Goal: Transaction & Acquisition: Purchase product/service

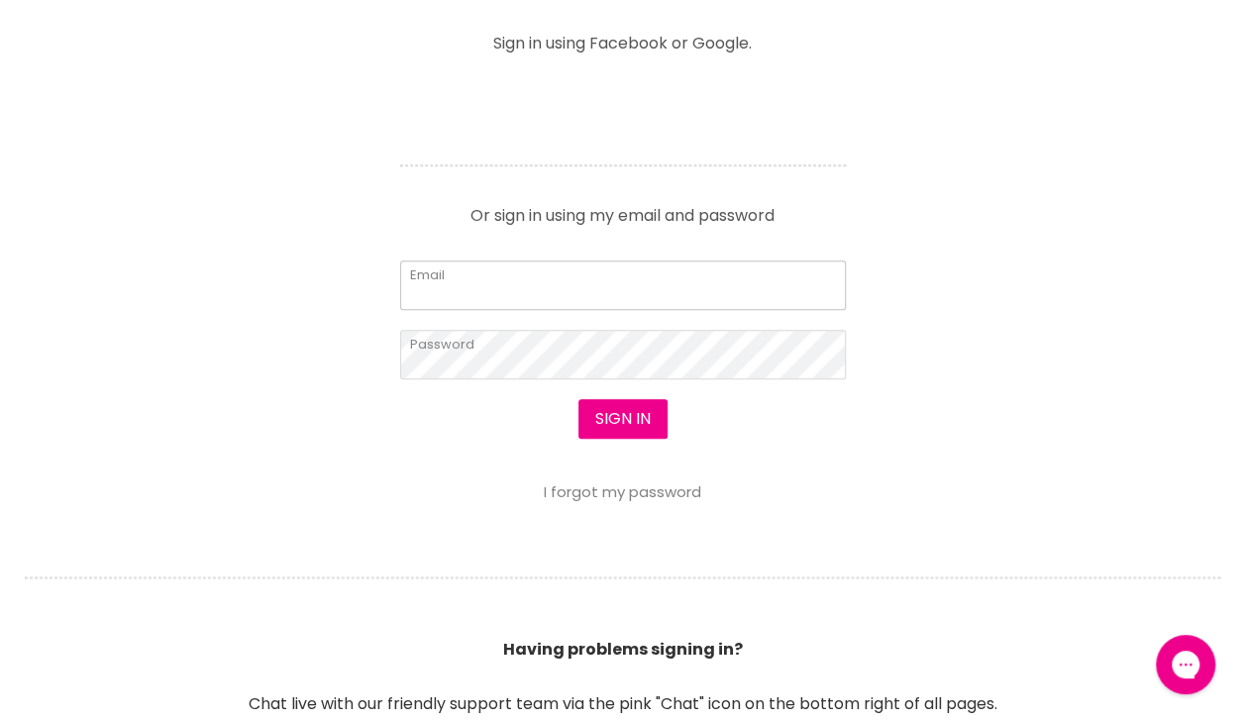
type input "moni.thomp@hotmail.com"
click at [635, 428] on button "Sign in" at bounding box center [622, 419] width 89 height 40
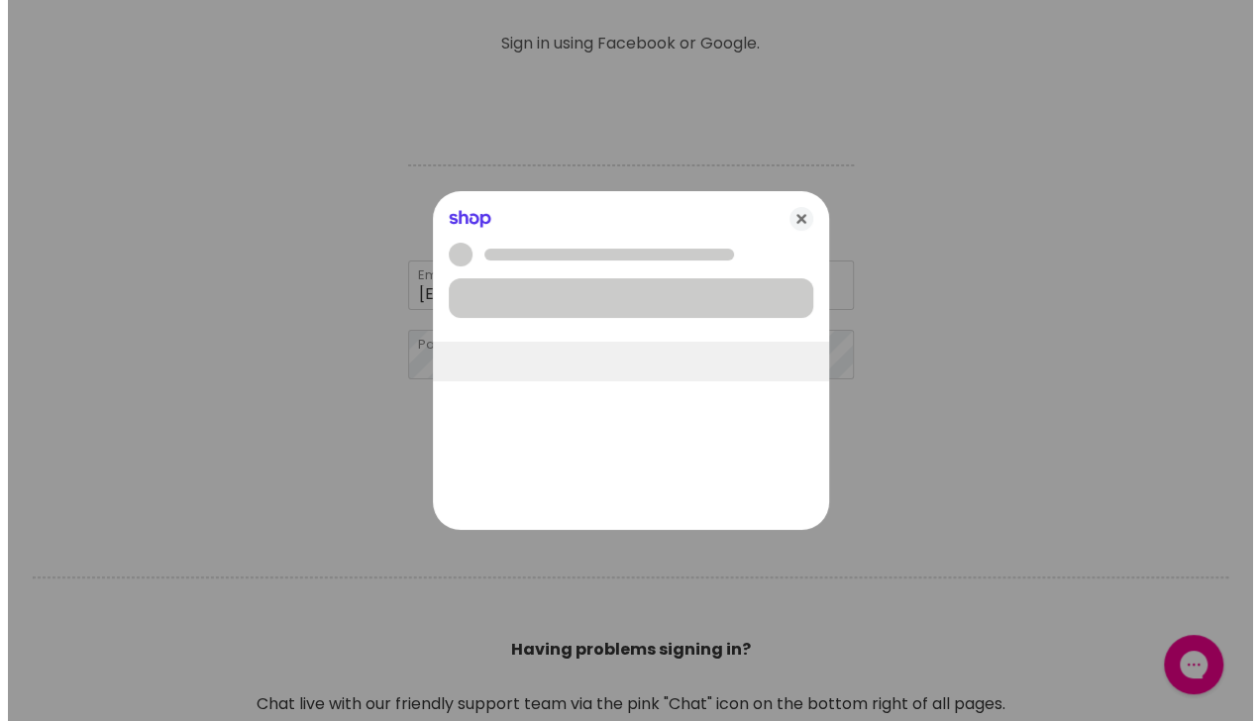
scroll to position [825, 0]
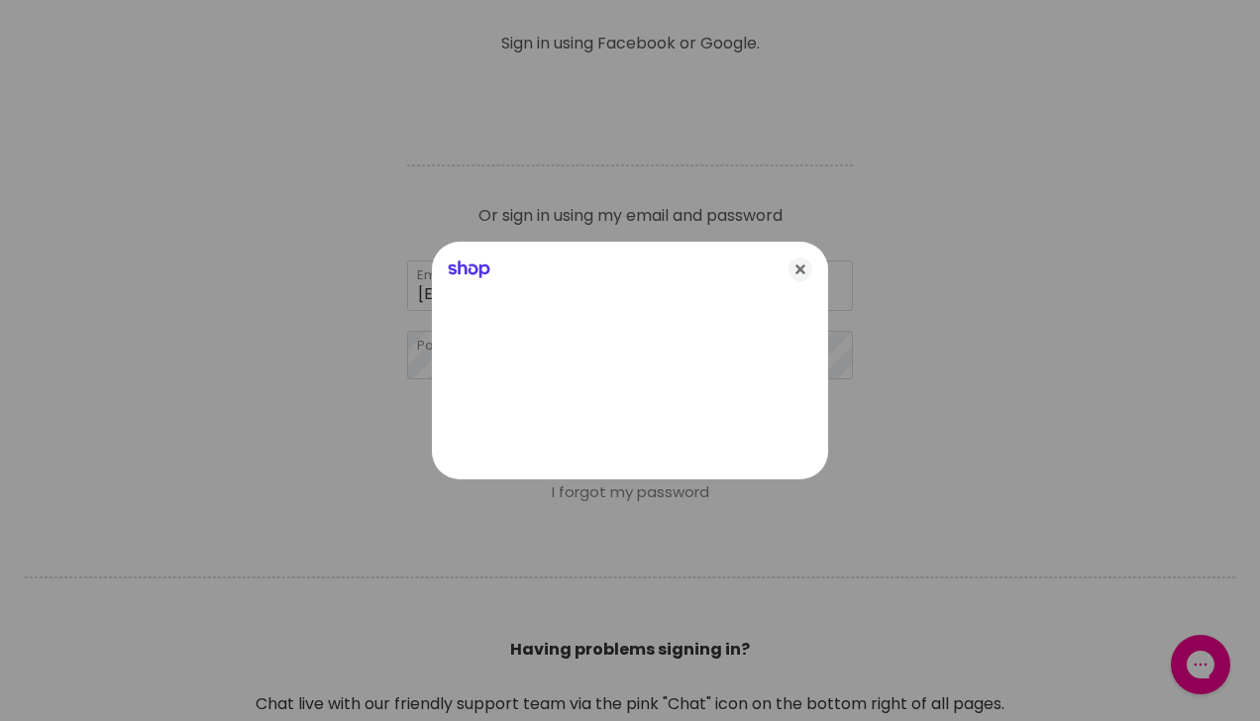
click at [805, 269] on icon "Close" at bounding box center [800, 269] width 24 height 24
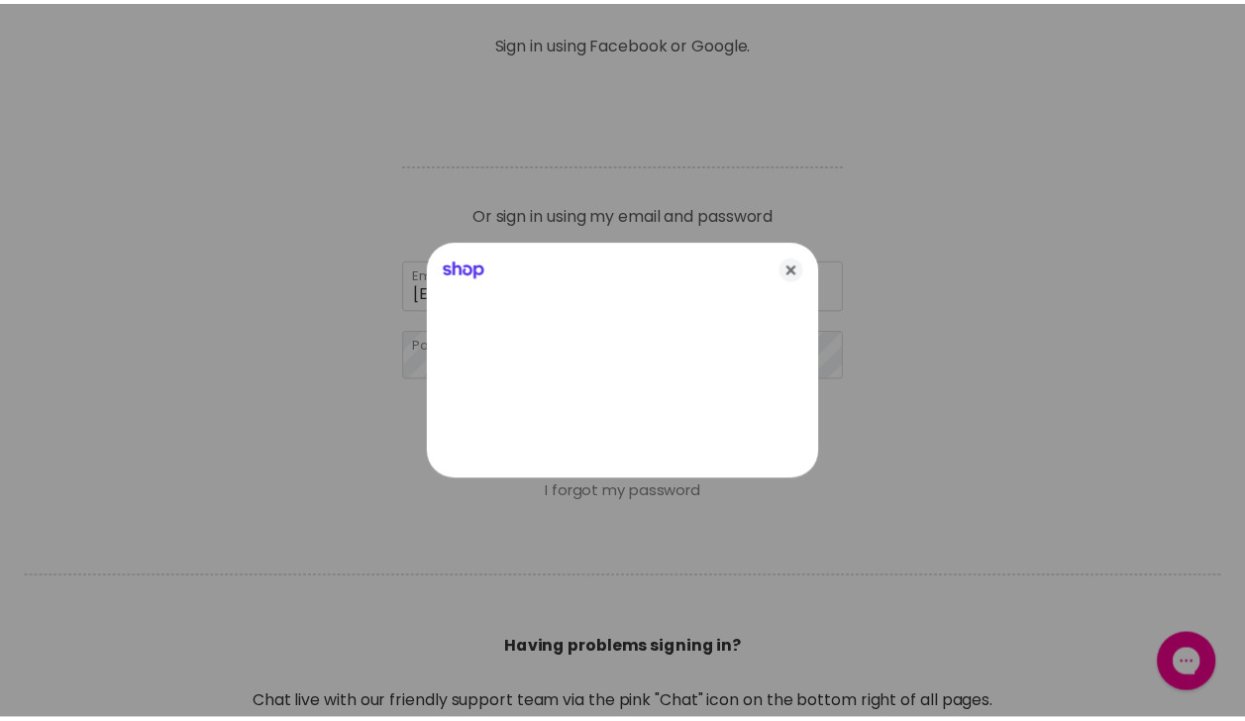
scroll to position [824, 0]
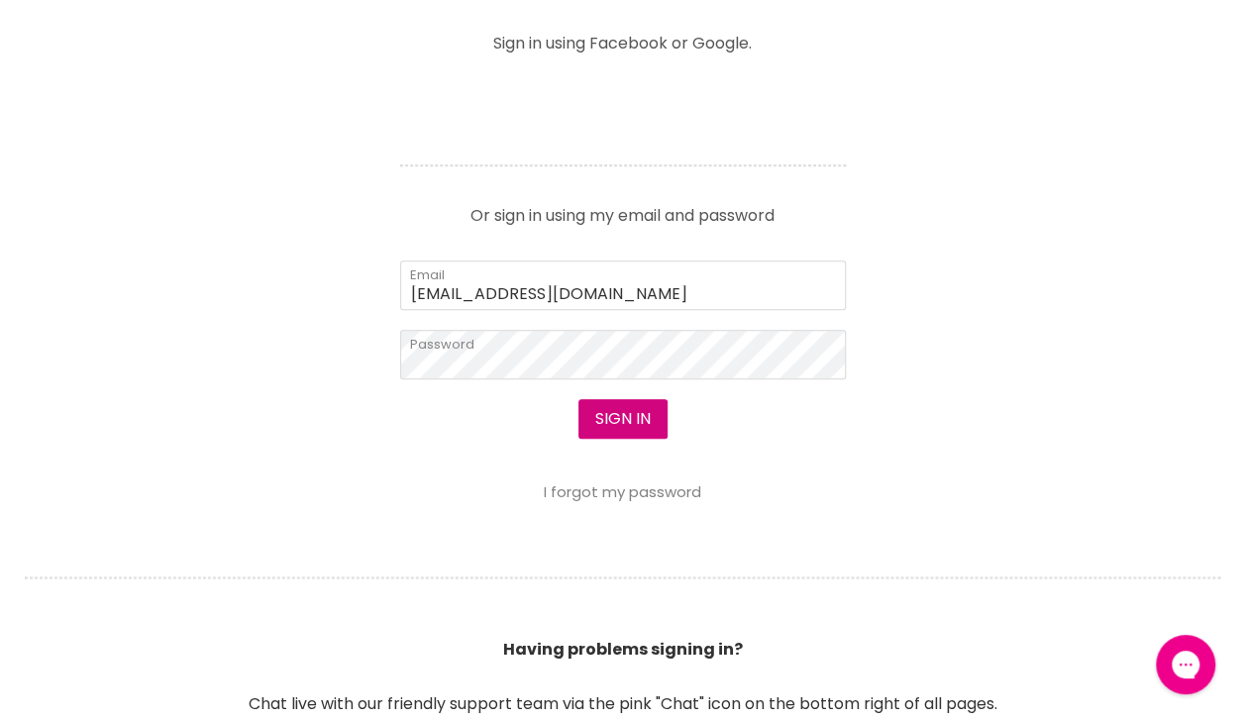
click at [626, 420] on button "Sign in" at bounding box center [622, 419] width 89 height 40
click at [636, 426] on button "Sign in" at bounding box center [622, 419] width 89 height 40
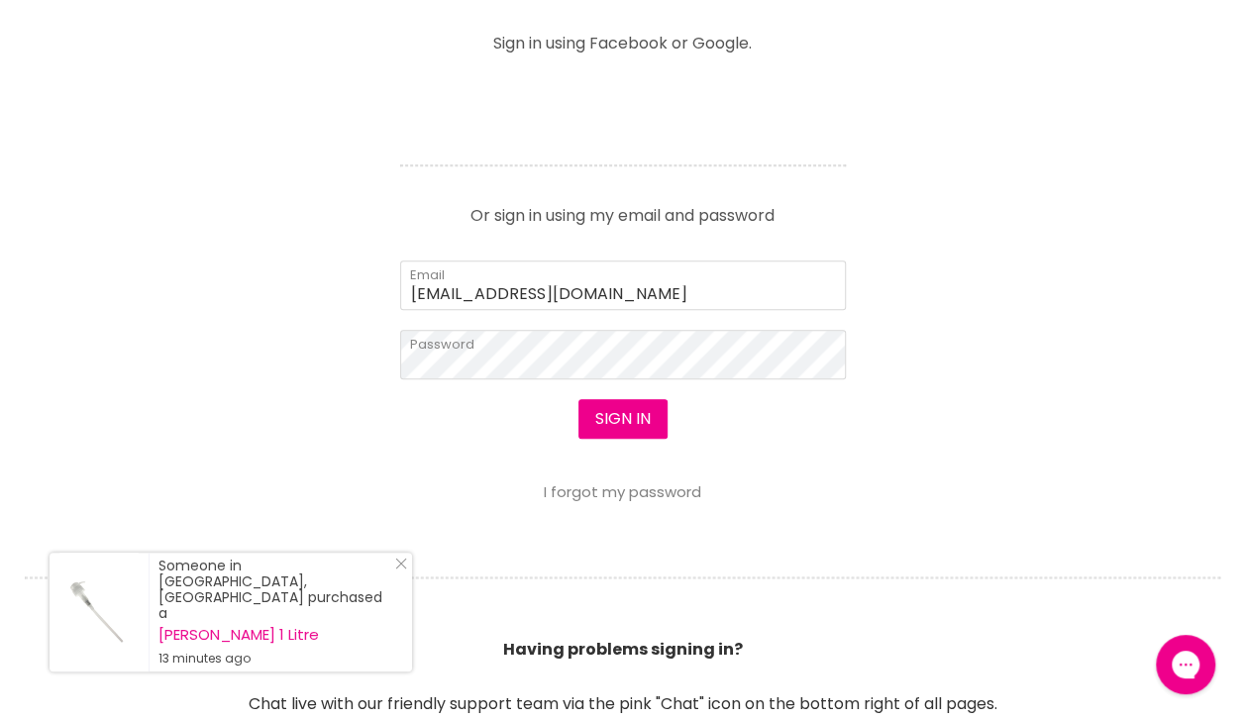
click at [404, 569] on icon "Close Icon" at bounding box center [401, 564] width 12 height 12
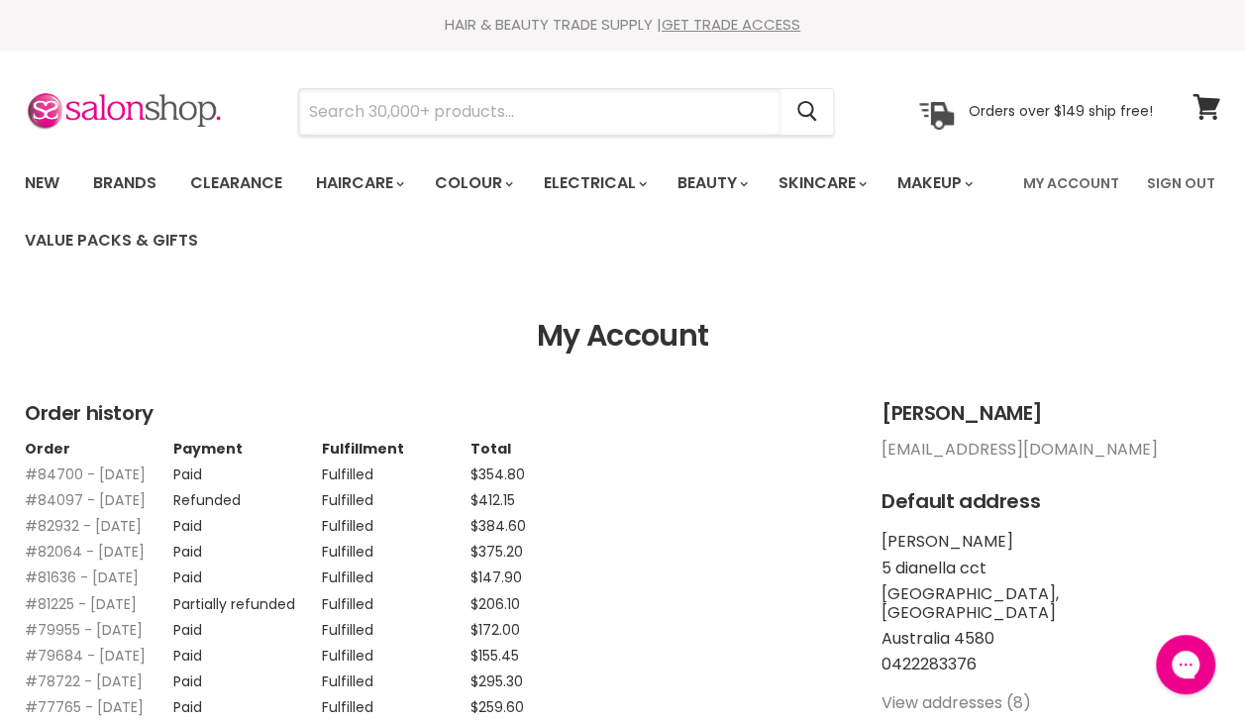
click at [499, 118] on input "Search" at bounding box center [539, 112] width 481 height 46
type input "Dav"
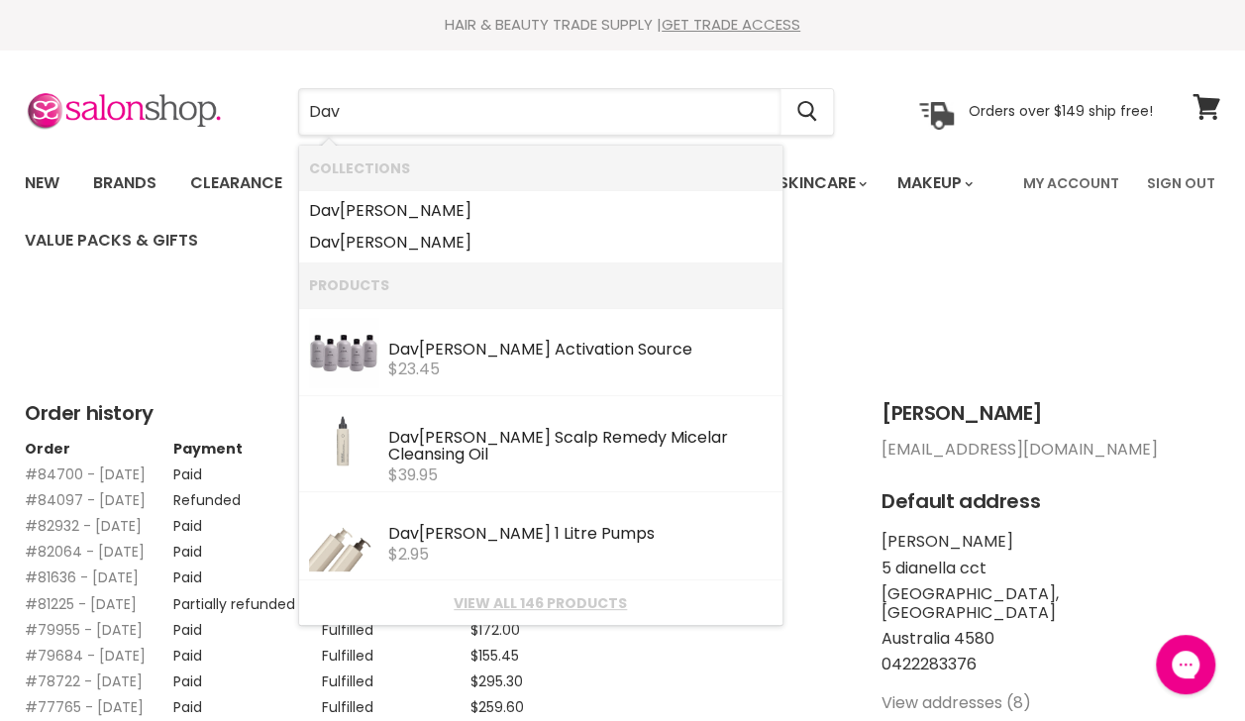
click at [382, 210] on link "Dav roe" at bounding box center [540, 211] width 463 height 32
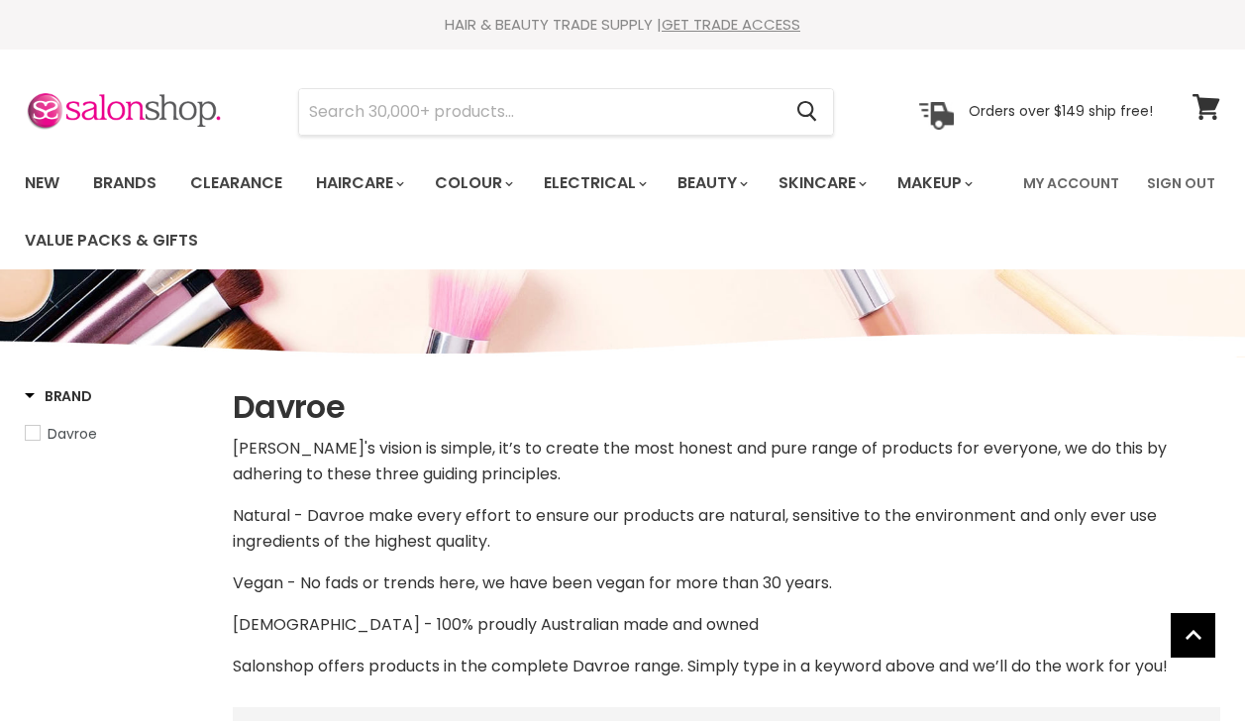
select select "manual"
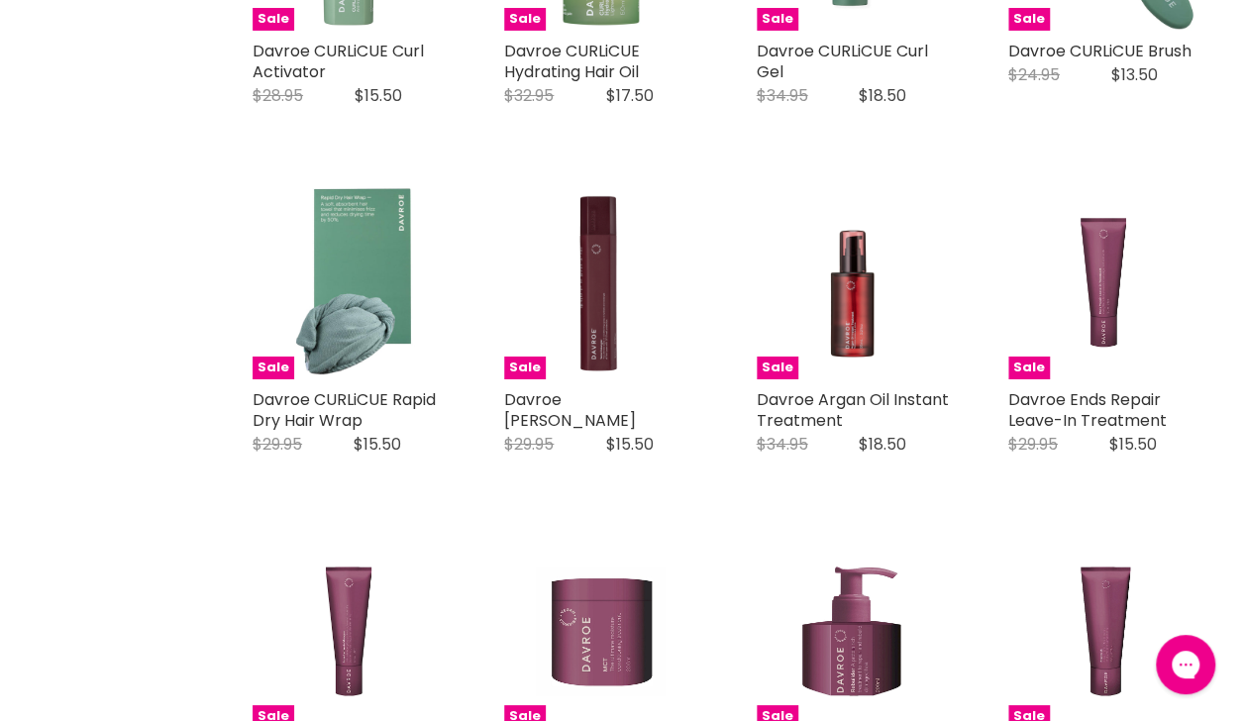
scroll to position [3428, 0]
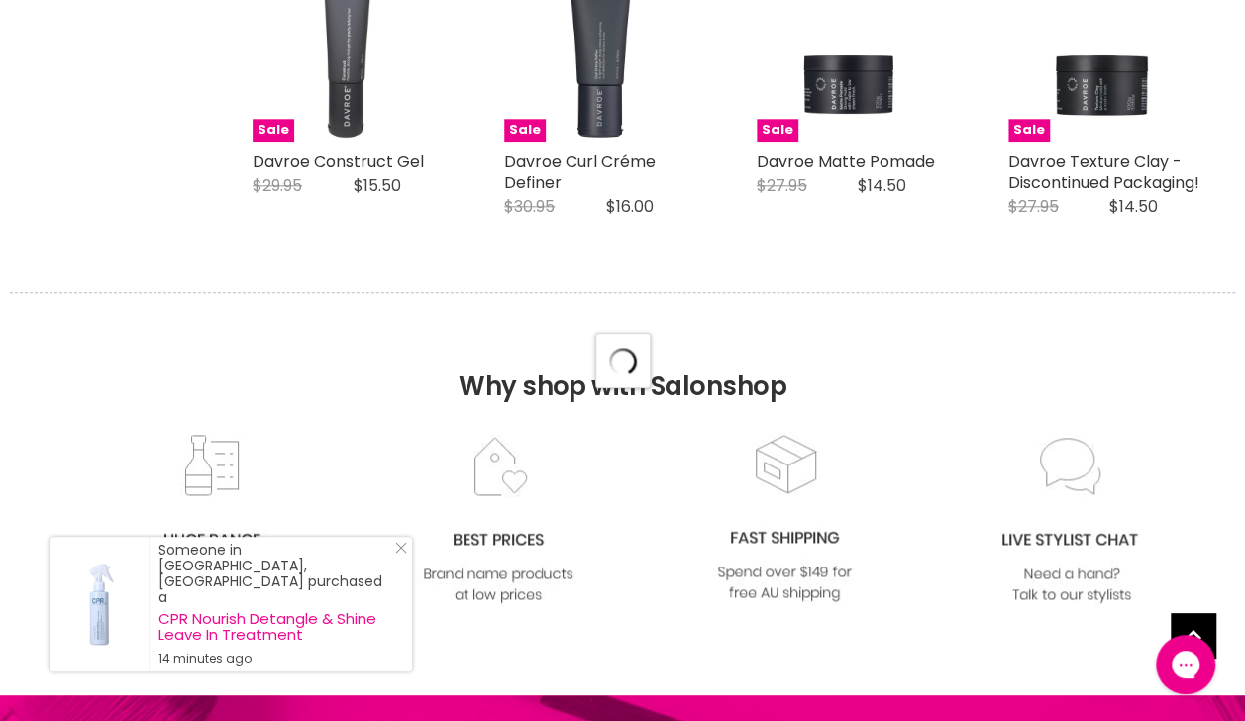
scroll to position [4729, 0]
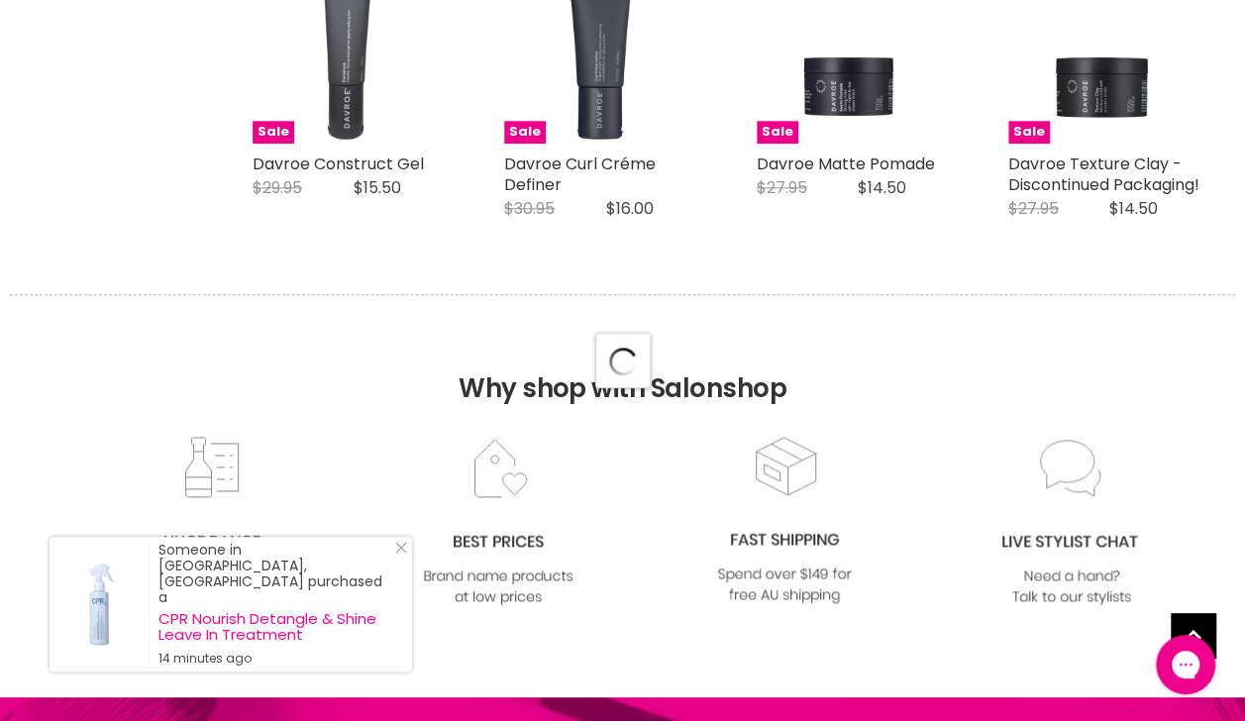
select select "manual"
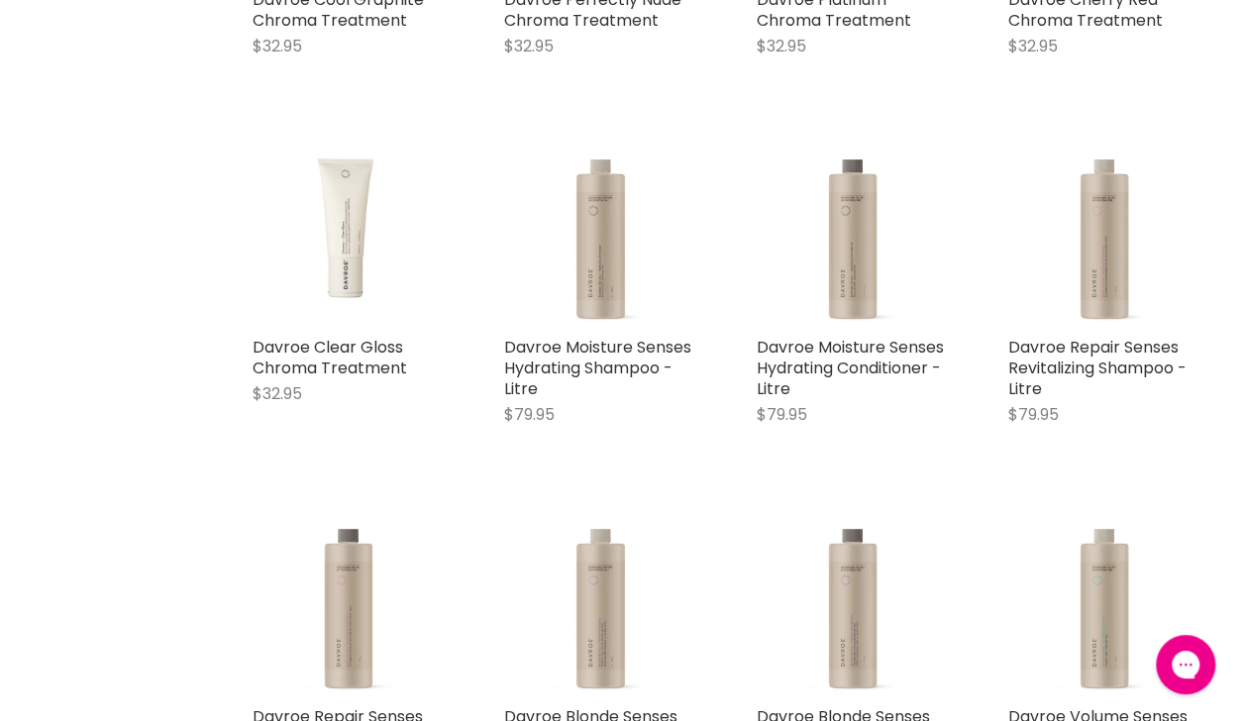
scroll to position [6370, 0]
click at [624, 362] on link "Davroe Moisture Senses Hydrating Shampoo - Litre" at bounding box center [597, 367] width 187 height 64
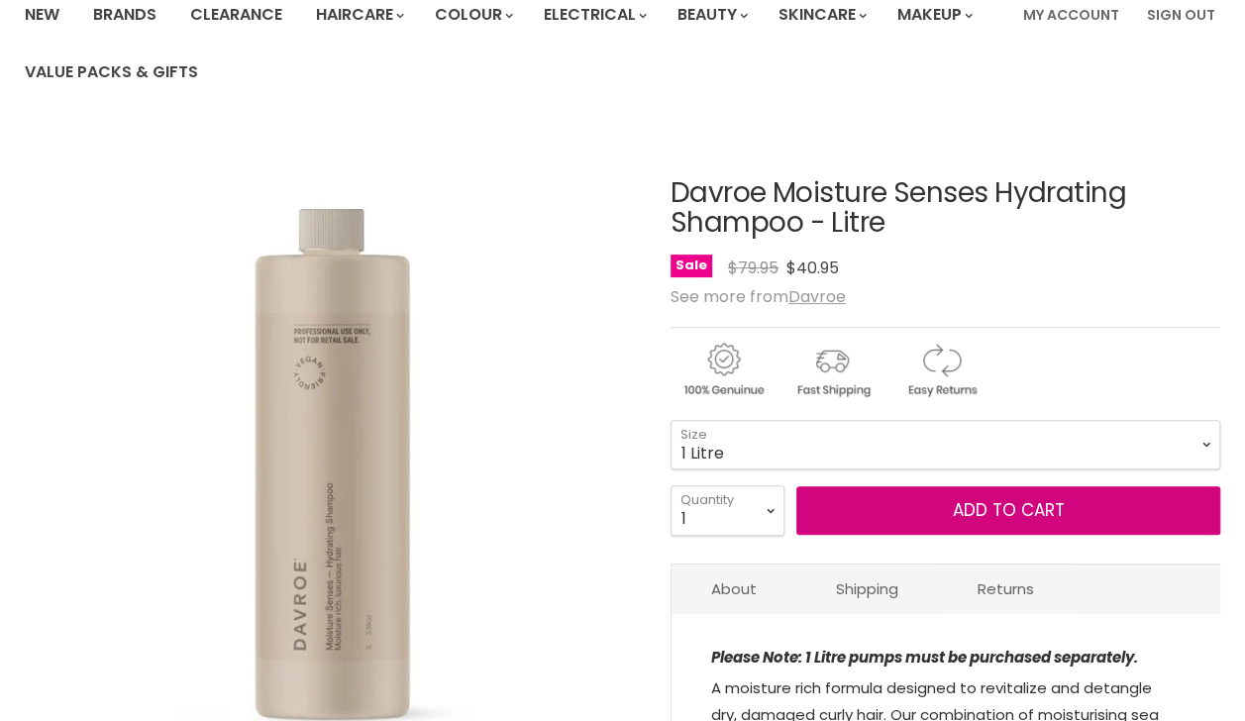
click at [1037, 510] on span "Add to cart" at bounding box center [1008, 510] width 112 height 24
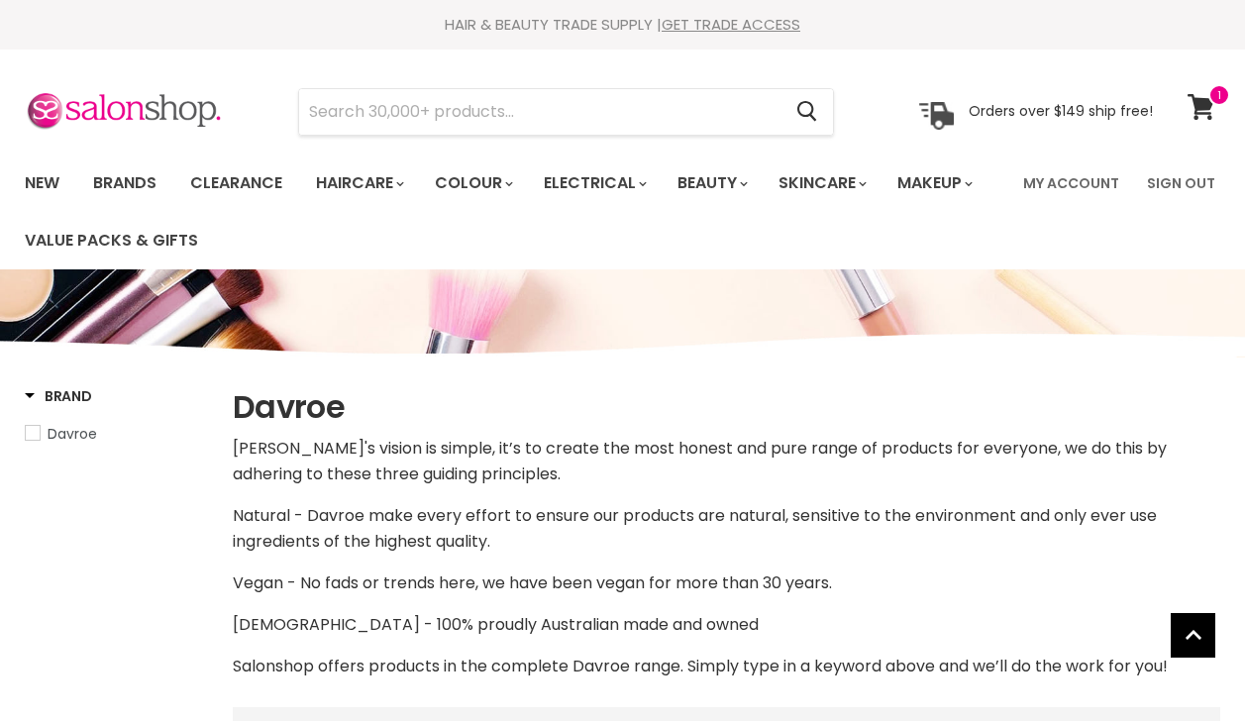
select select "manual"
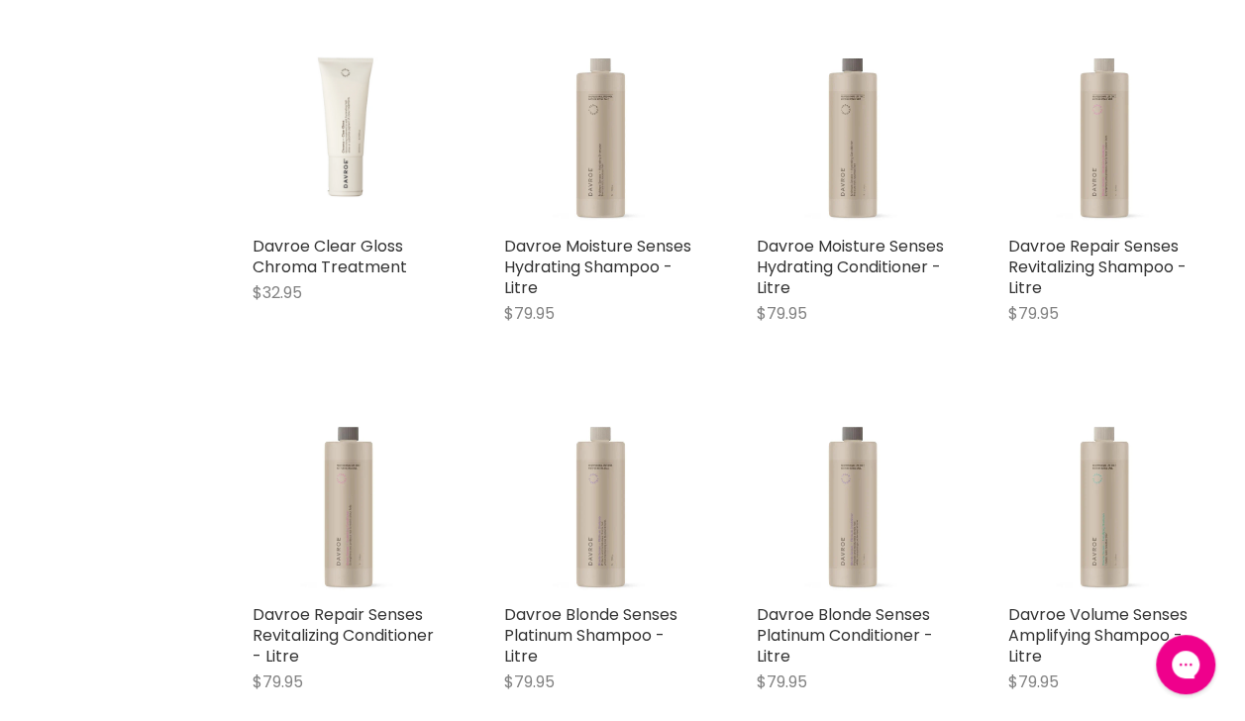
click at [904, 235] on link "Davroe Moisture Senses Hydrating Conditioner - Litre" at bounding box center [850, 267] width 187 height 64
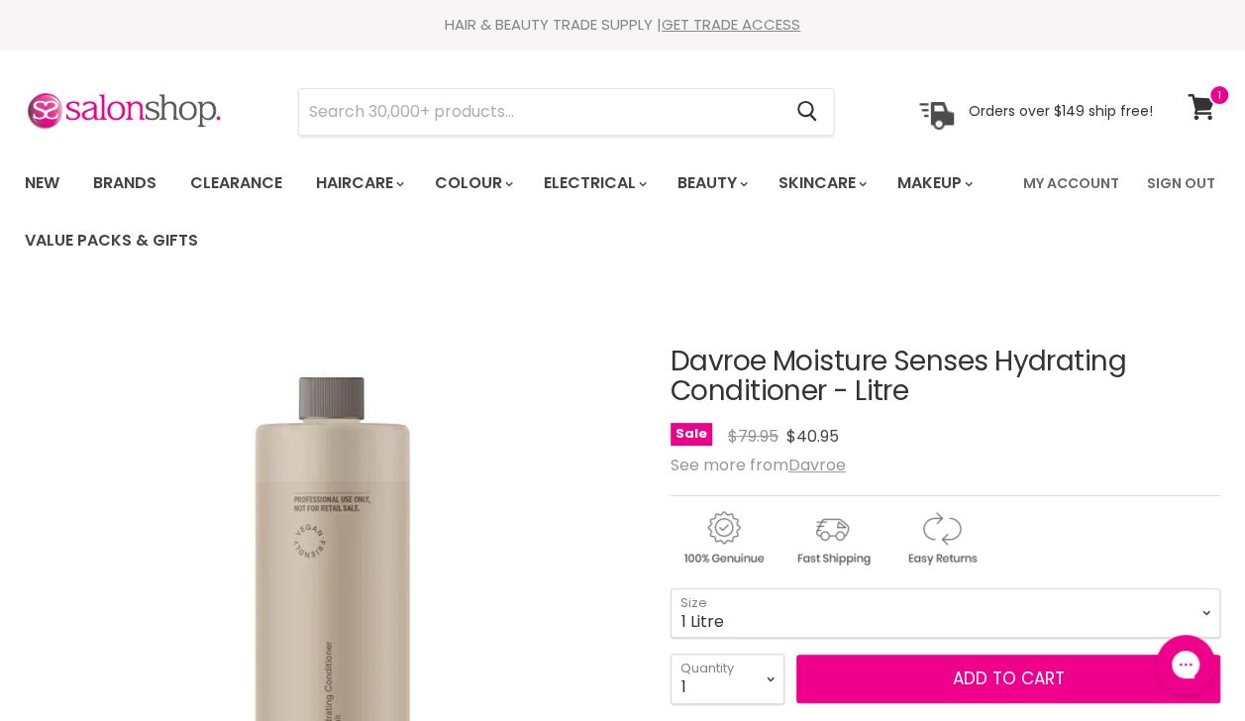
click at [1115, 527] on div "Main content" at bounding box center [945, 533] width 550 height 77
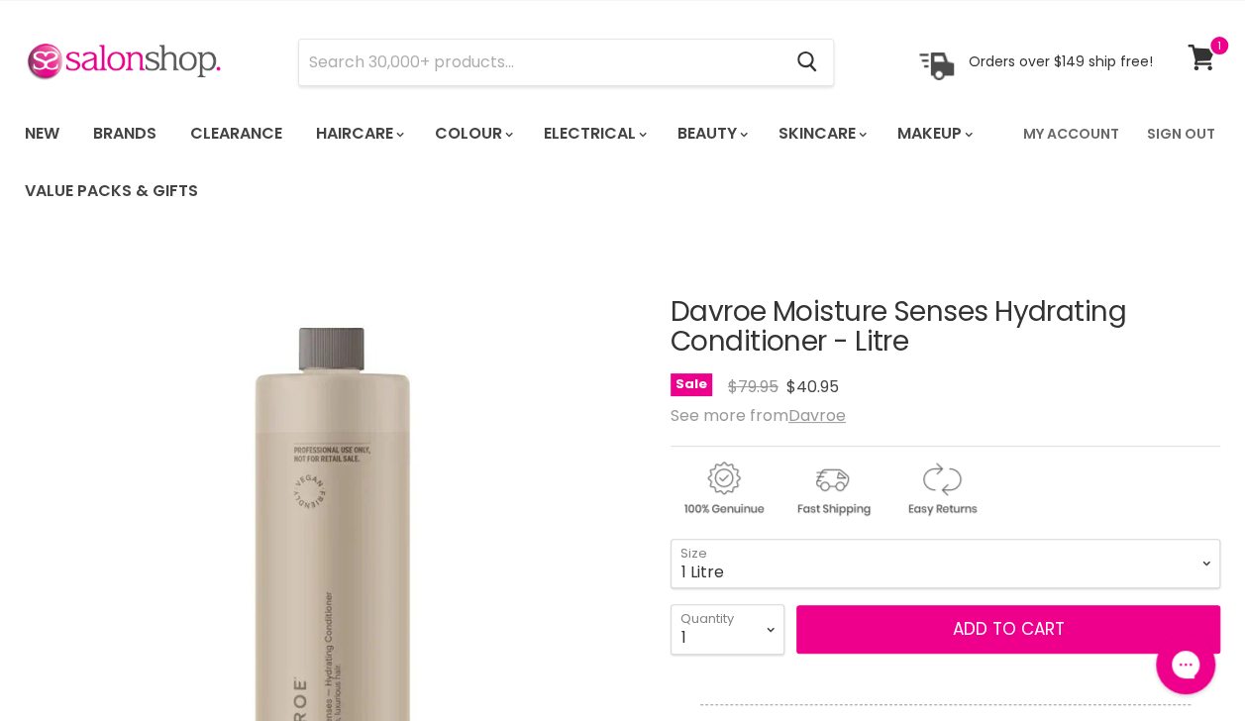
scroll to position [129, 0]
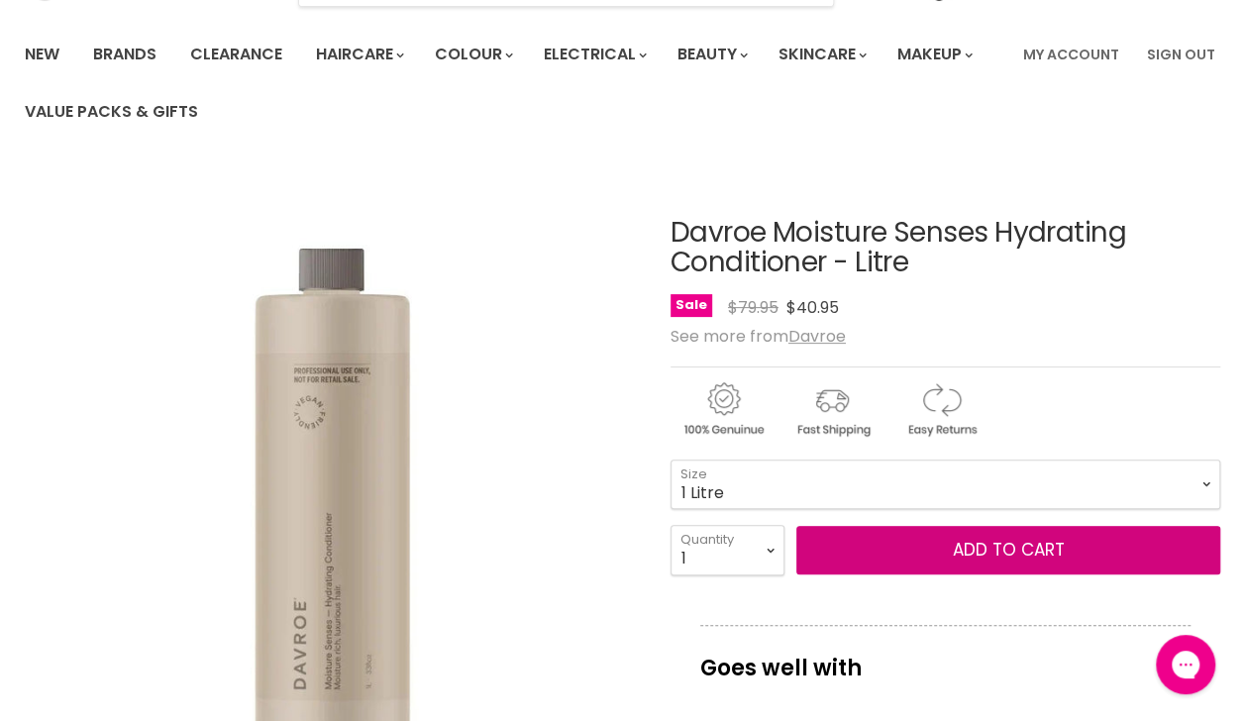
click at [1009, 551] on span "Add to cart" at bounding box center [1008, 550] width 112 height 24
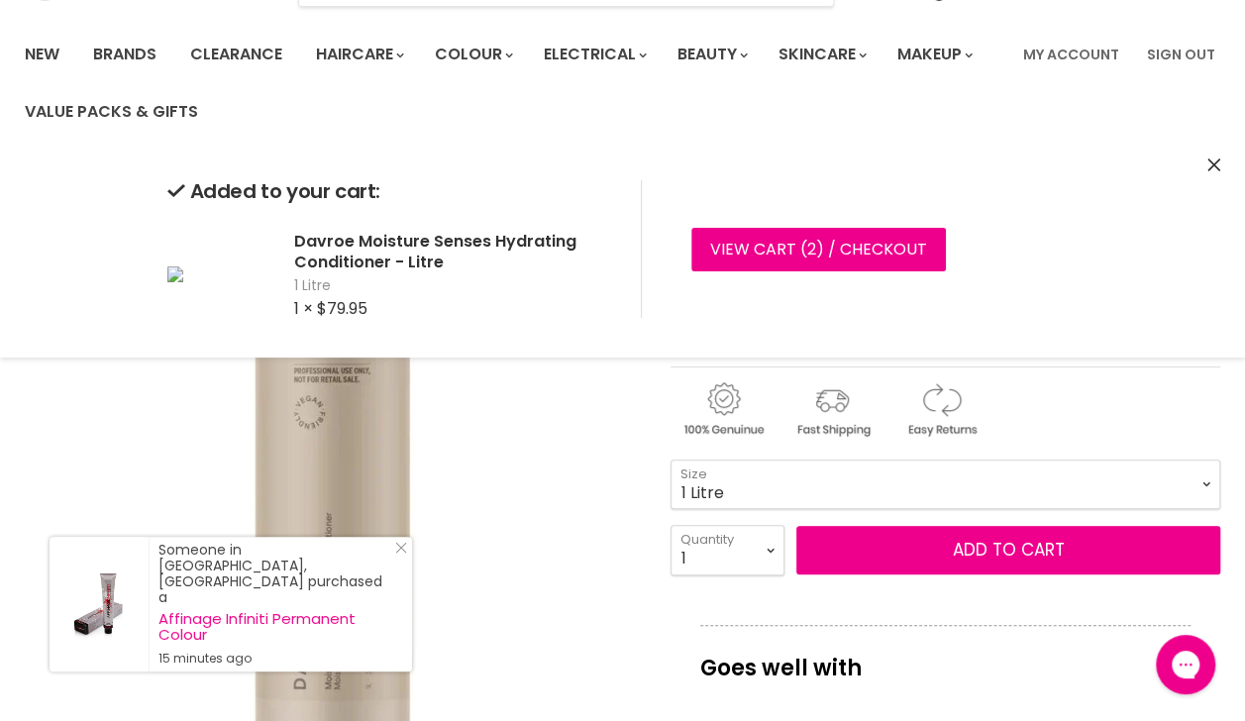
click at [1212, 169] on icon "Close" at bounding box center [1213, 164] width 13 height 13
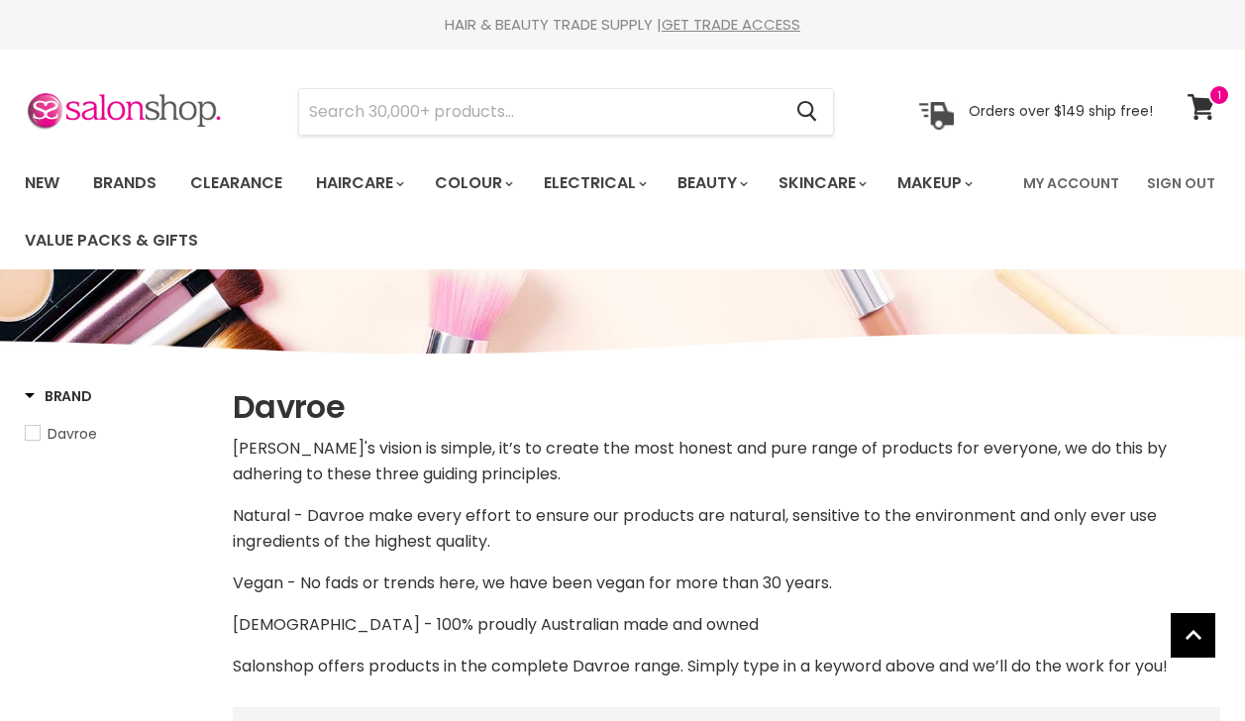
select select "manual"
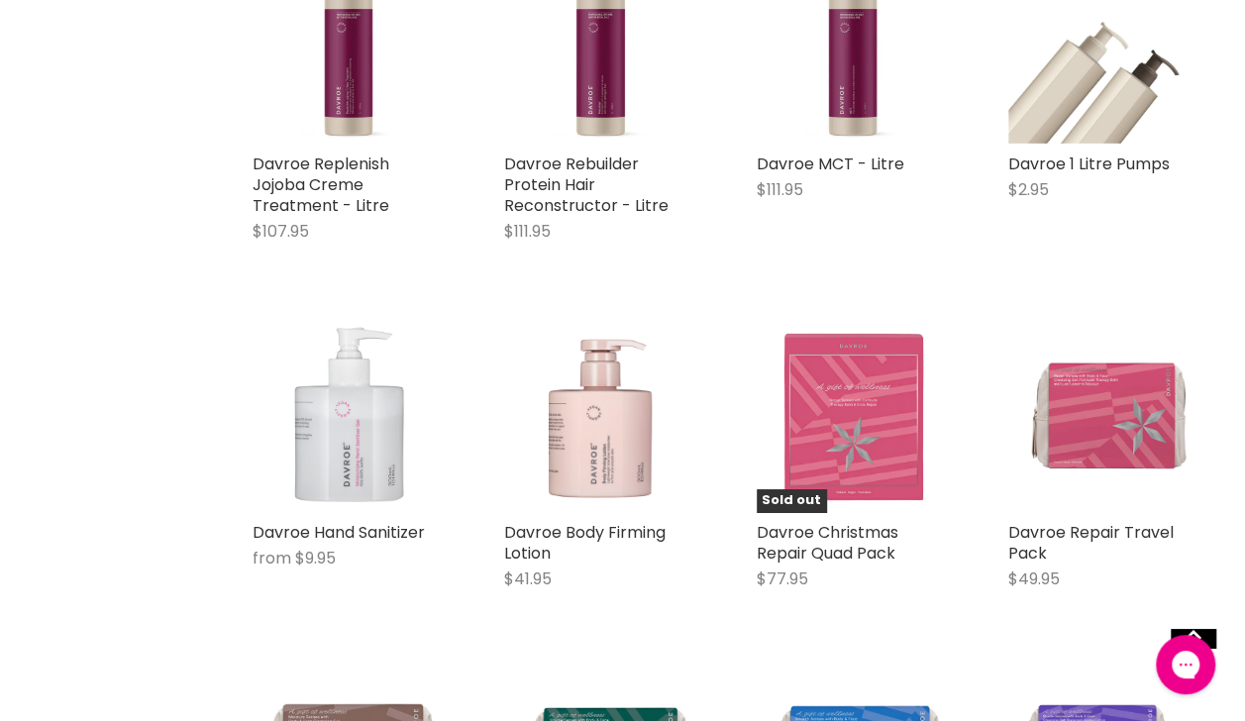
scroll to position [3436, 0]
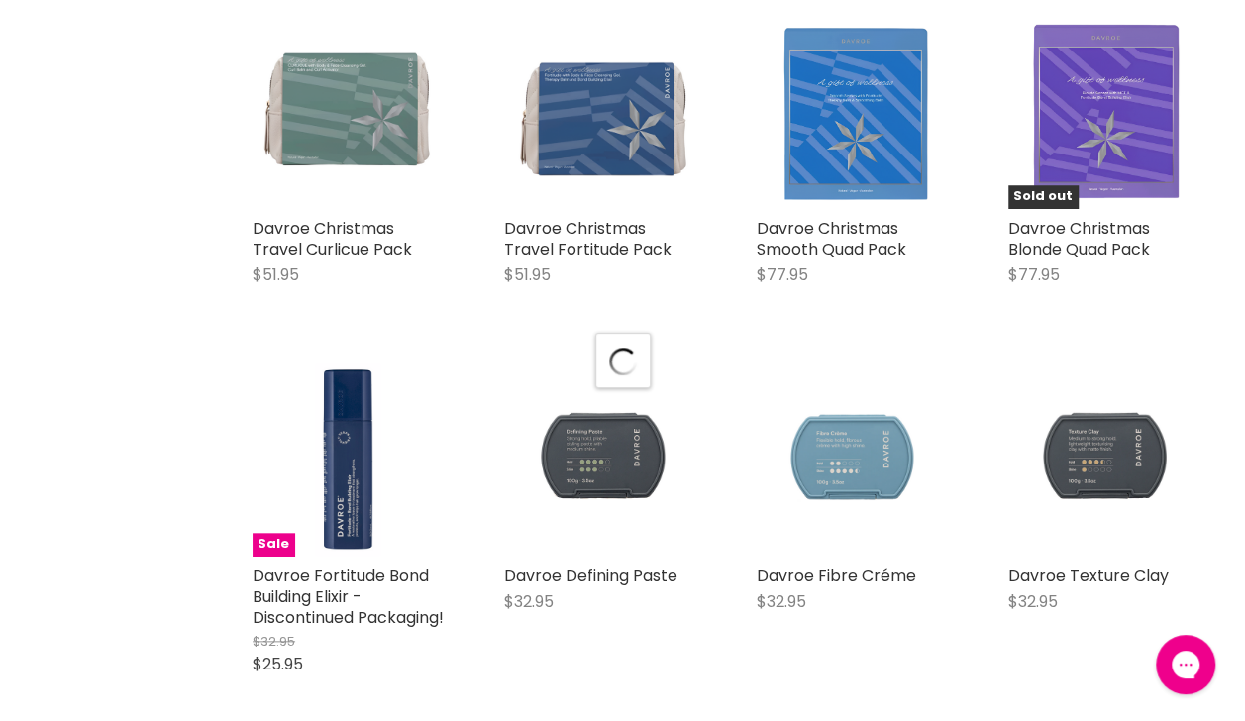
select select "manual"
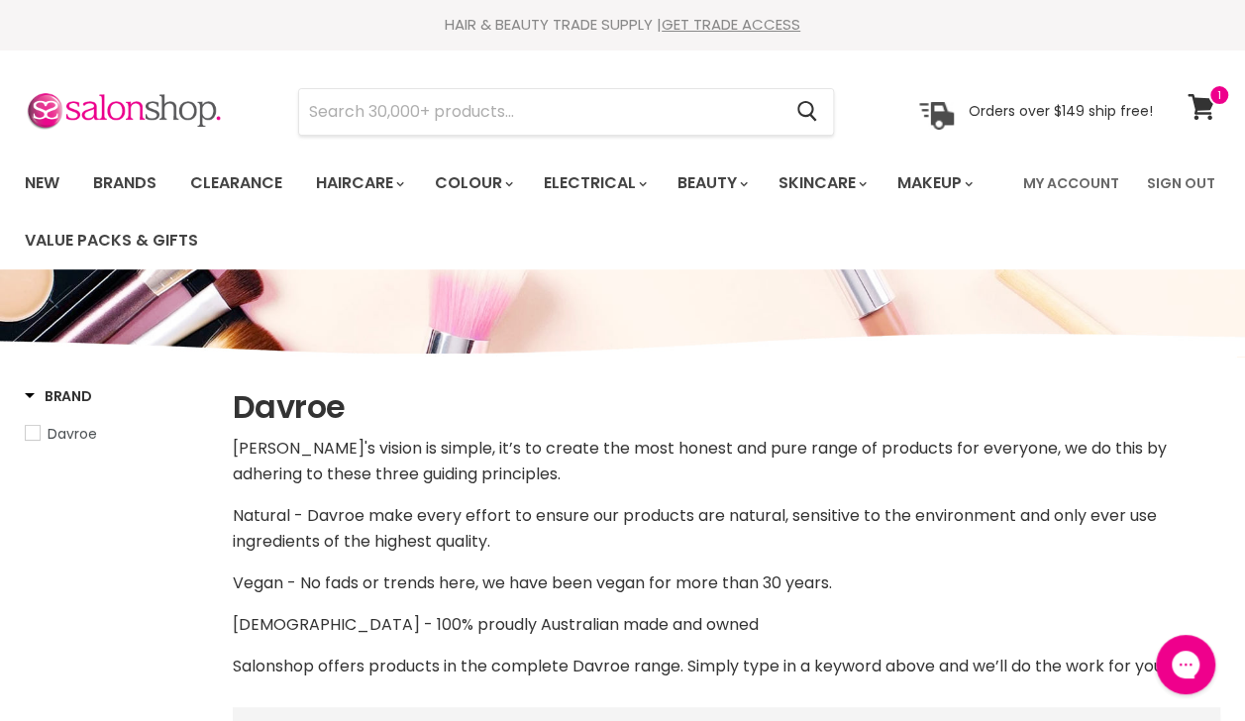
click at [1212, 122] on link "View cart" at bounding box center [1203, 107] width 52 height 46
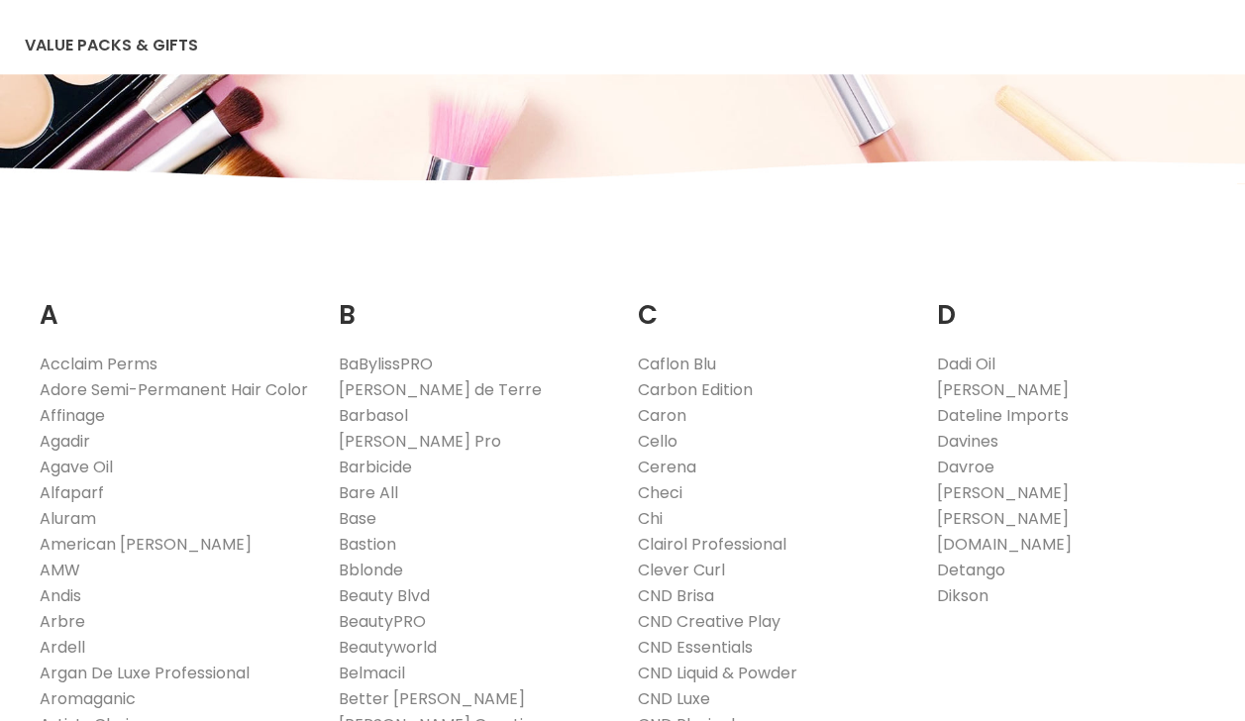
click at [826, 566] on li "Clever Curl" at bounding box center [772, 571] width 269 height 26
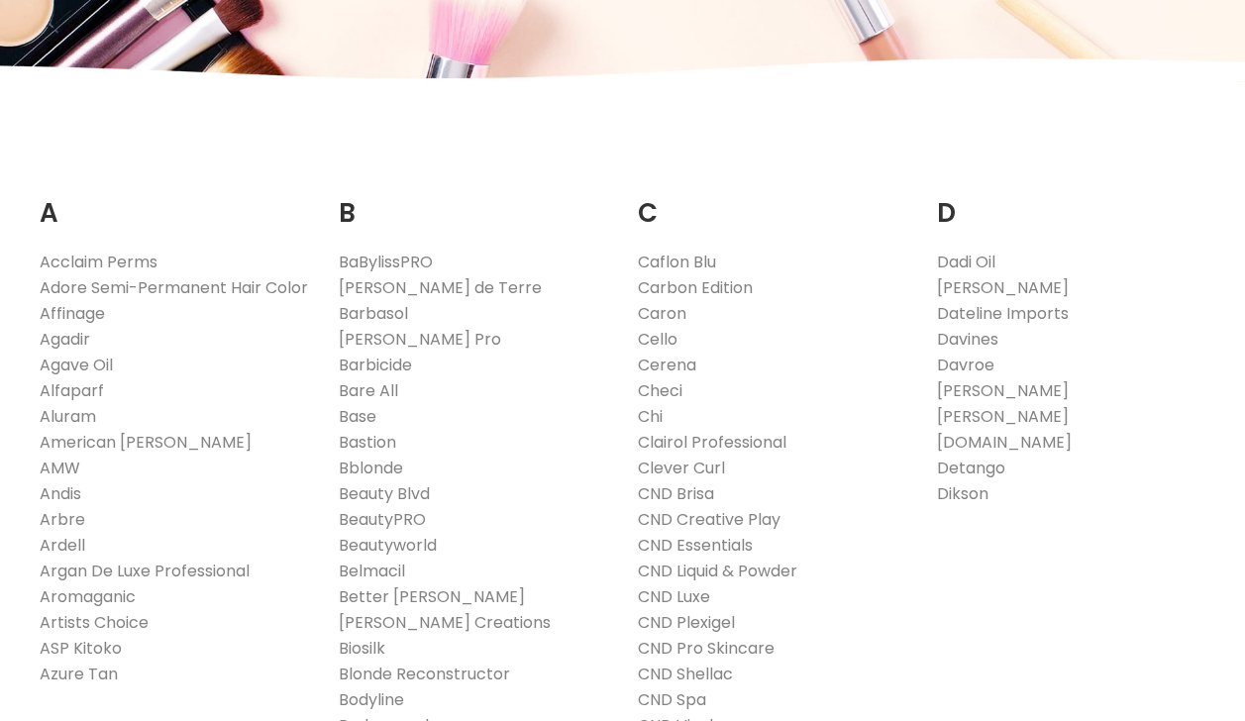
scroll to position [315, 0]
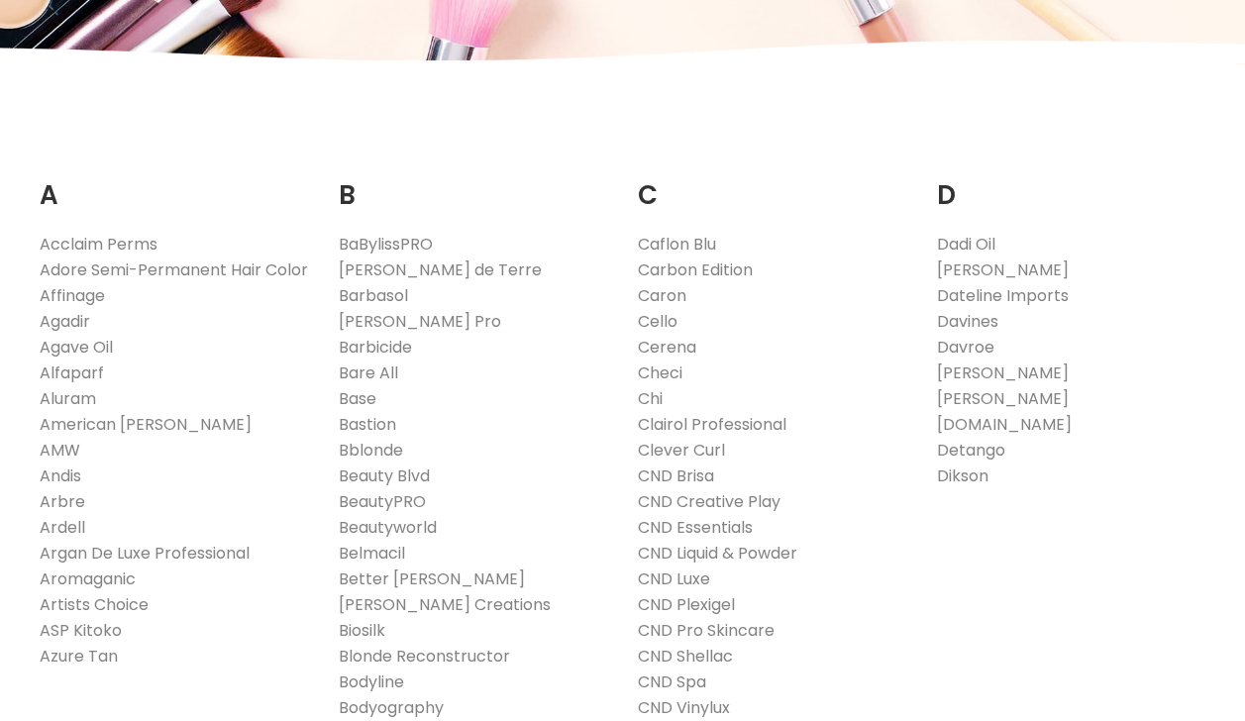
click at [703, 458] on link "Clever Curl" at bounding box center [681, 450] width 87 height 23
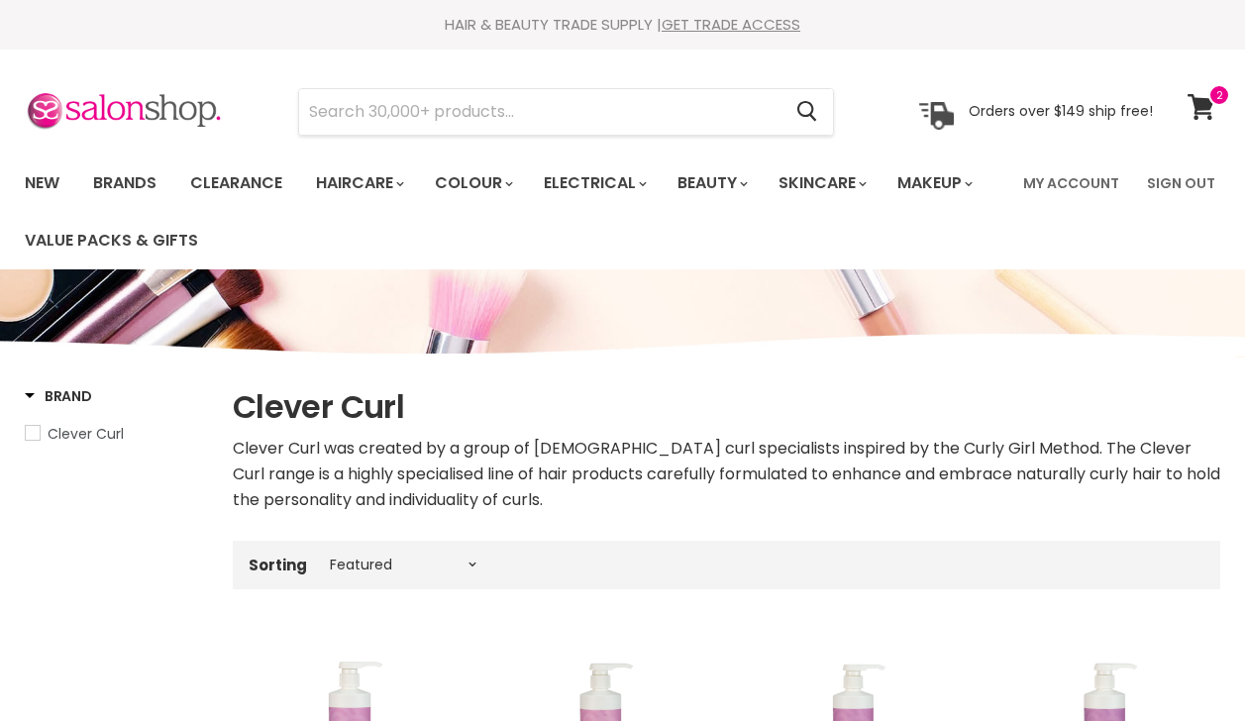
select select "manual"
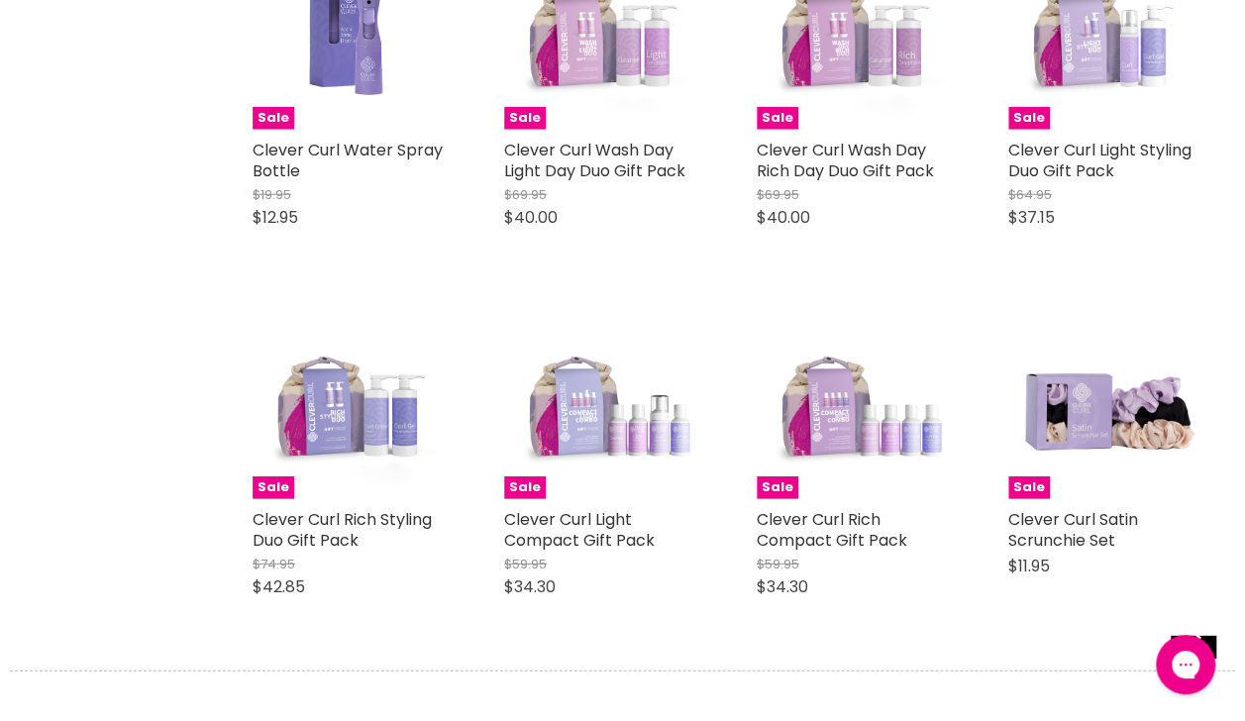
scroll to position [2594, 0]
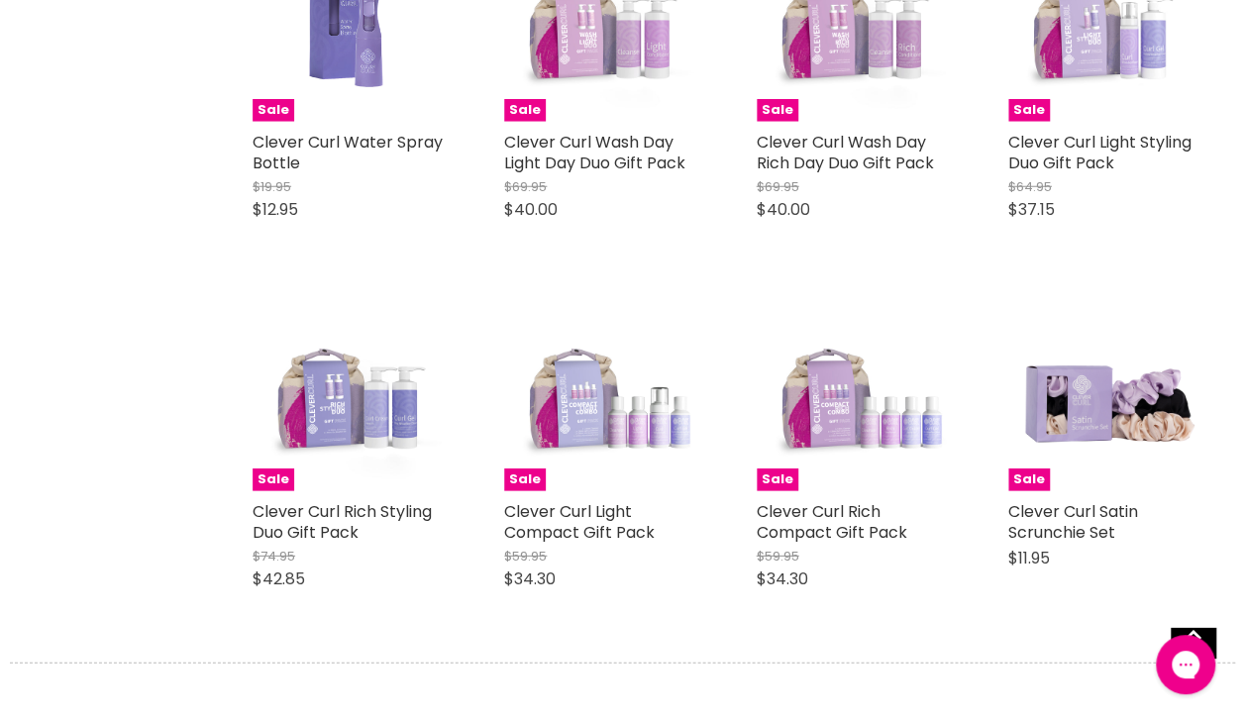
click at [629, 438] on img "Main content" at bounding box center [600, 395] width 192 height 192
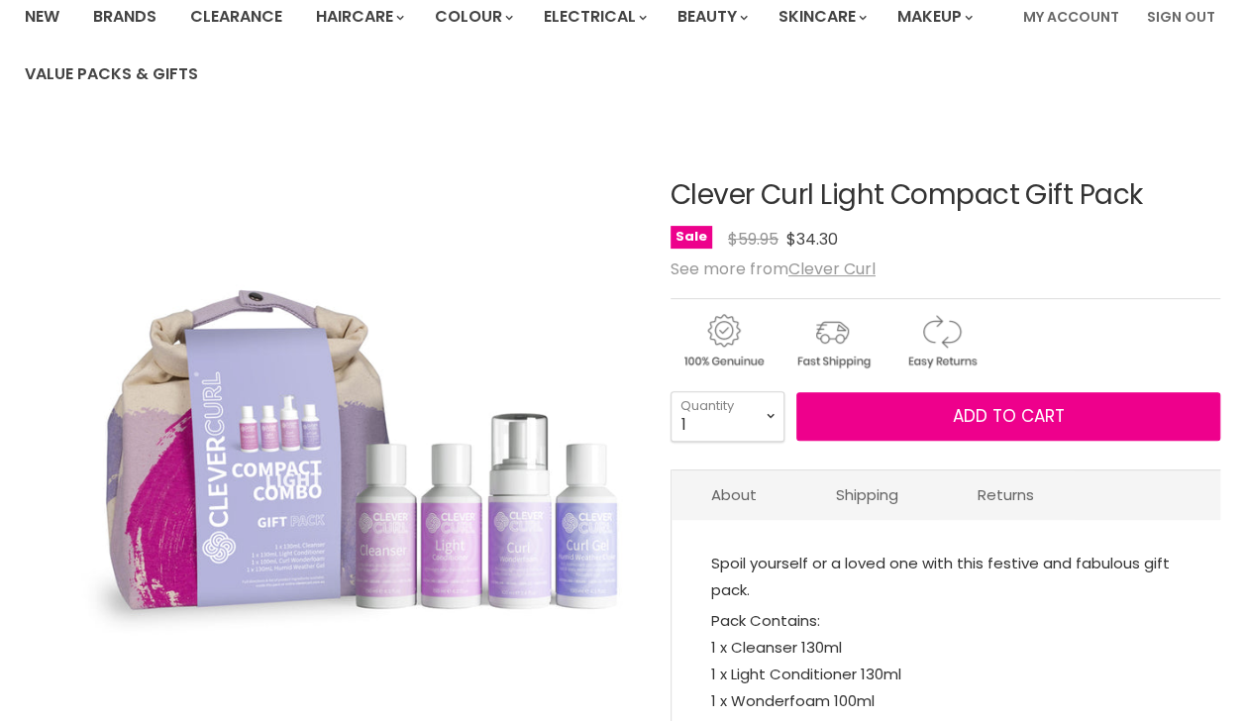
scroll to position [166, 0]
click at [1046, 594] on p "Spoil yourself or a loved one with this festive and fabulous gift pack." at bounding box center [945, 578] width 469 height 57
click at [1051, 569] on p "Spoil yourself or a loved one with this festive and fabulous gift pack." at bounding box center [945, 578] width 469 height 57
click at [1054, 545] on div "Spoil yourself or a loved one with this festive and fabulous gift pack. Pack Co…" at bounding box center [945, 646] width 549 height 213
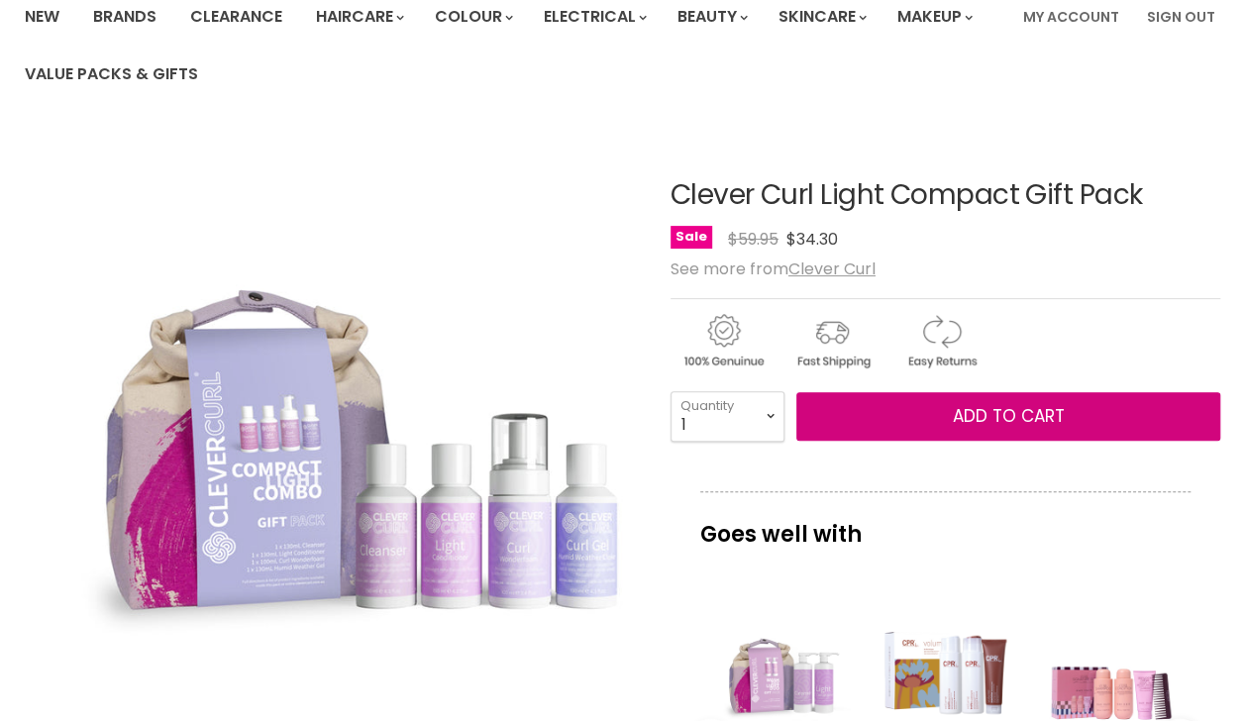
click at [1061, 413] on span "Add to cart" at bounding box center [1008, 416] width 112 height 24
click at [1030, 426] on button "Add to cart" at bounding box center [1008, 417] width 424 height 50
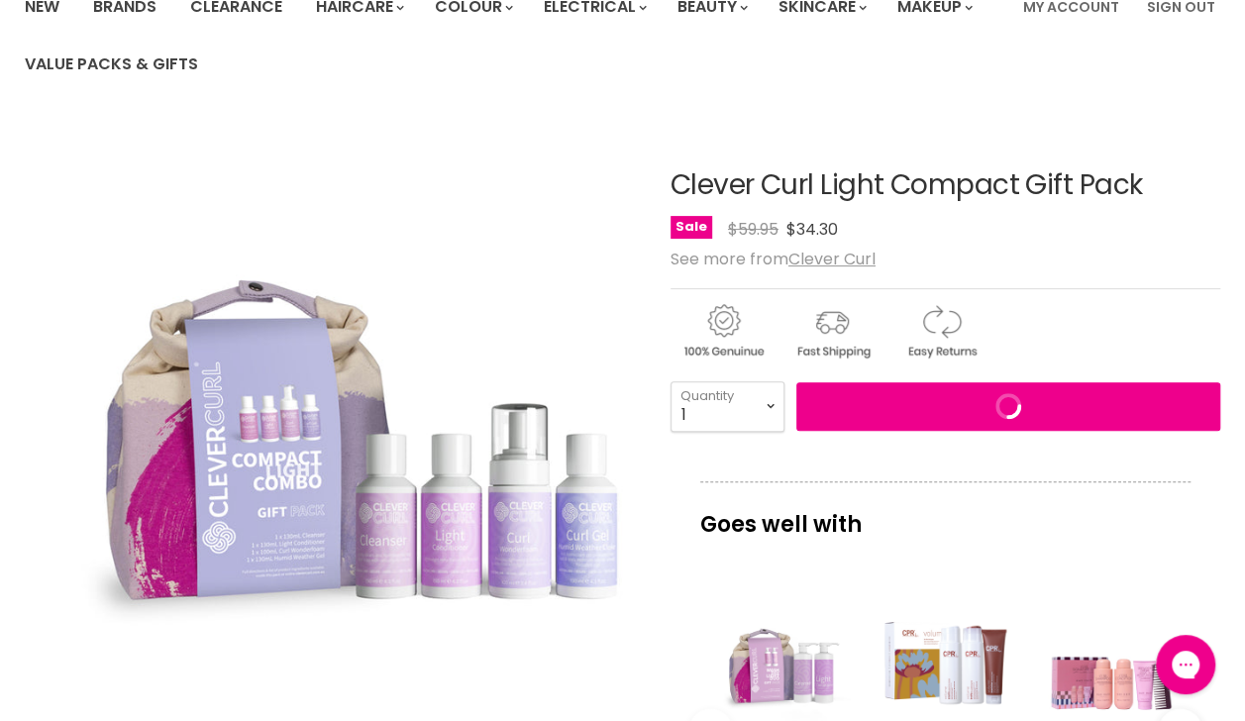
scroll to position [178, 0]
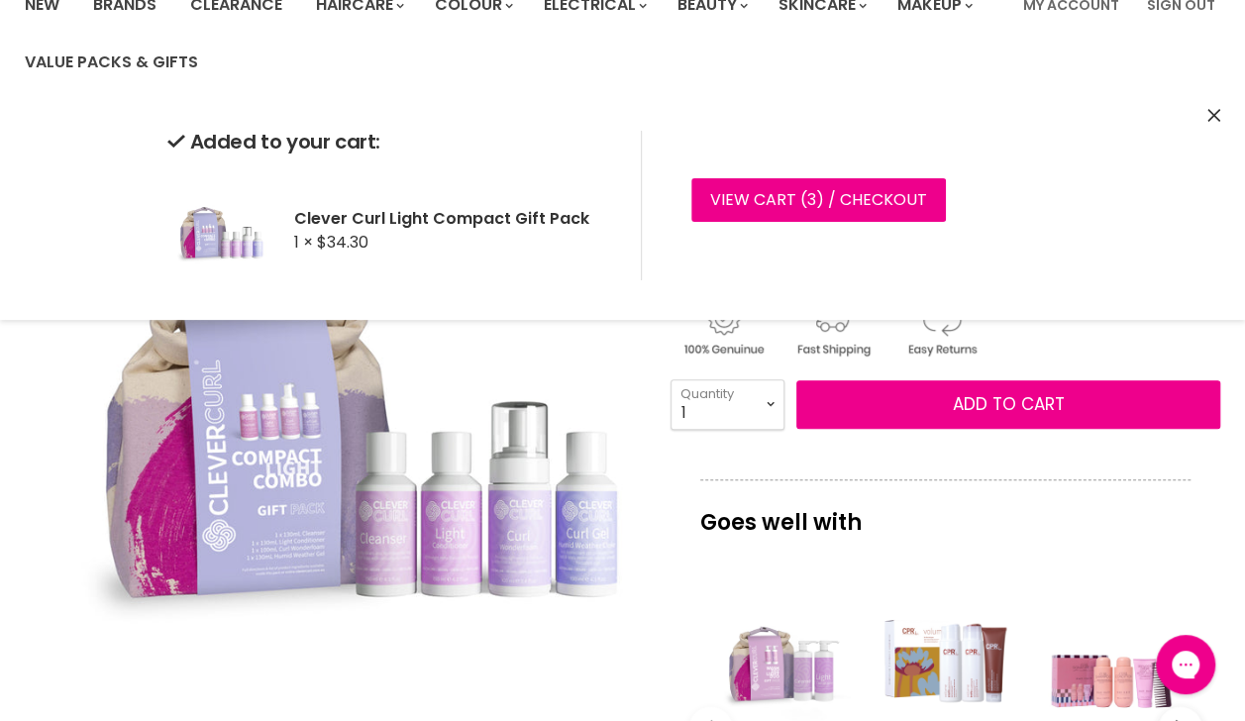
click at [1072, 546] on div "Goes well with imageUrl Clever Curl Wash Day Light Day Duo Gift Pack $69.95 $40…" at bounding box center [945, 686] width 550 height 414
click at [1074, 526] on p "Goes well with" at bounding box center [945, 511] width 490 height 65
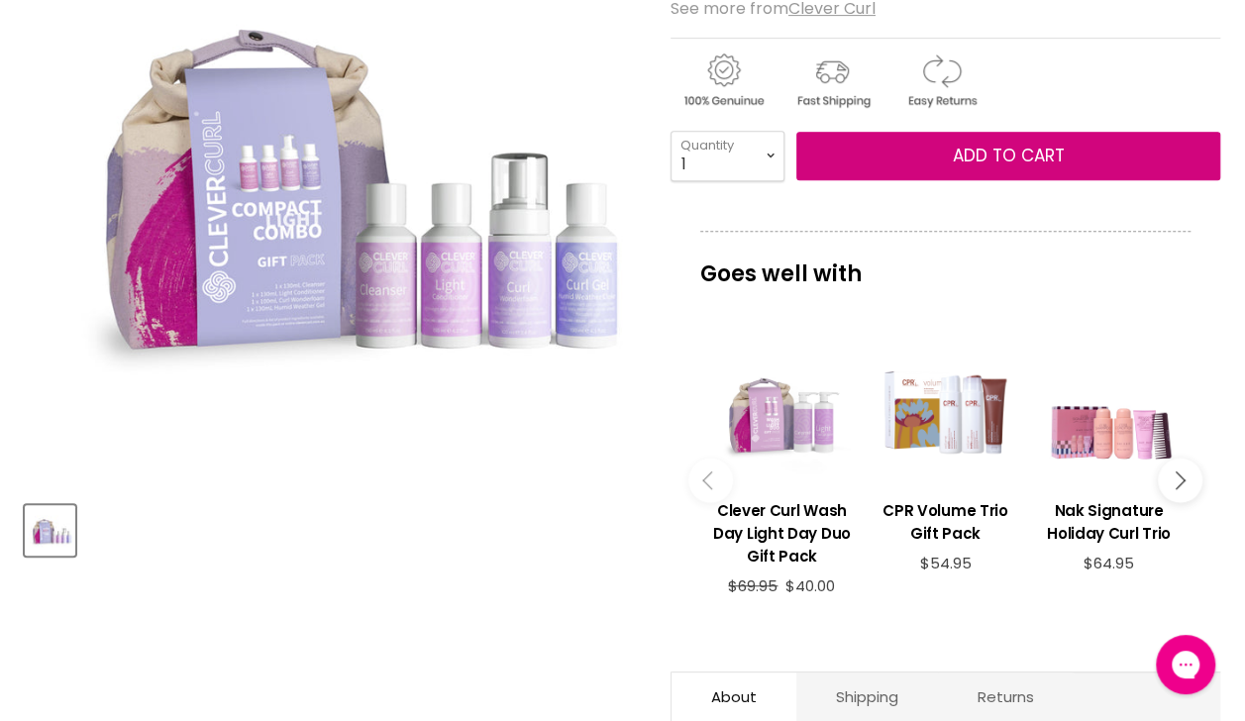
scroll to position [428, 0]
